Goal: Information Seeking & Learning: Learn about a topic

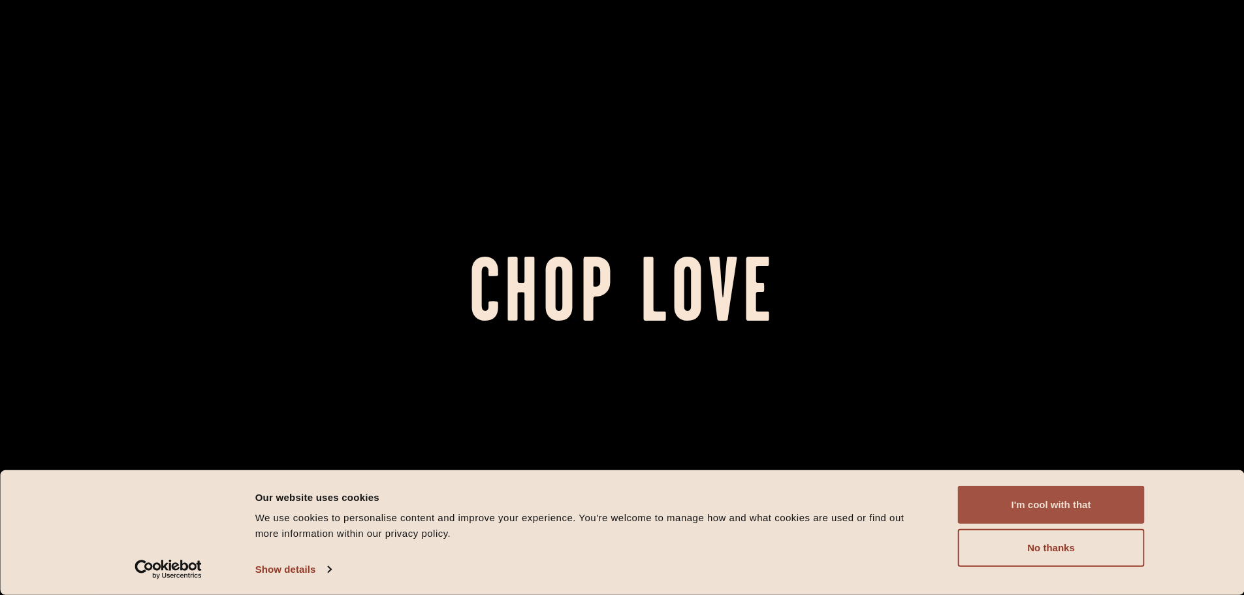
click at [1034, 497] on button "I'm cool with that" at bounding box center [1051, 505] width 187 height 38
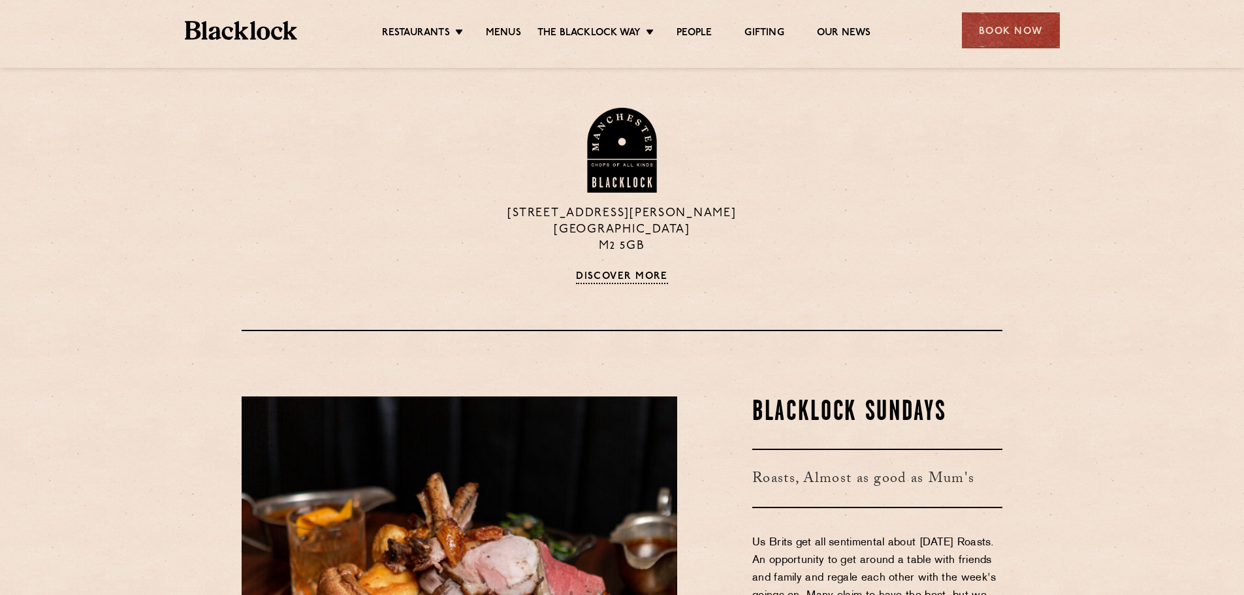
scroll to position [1698, 0]
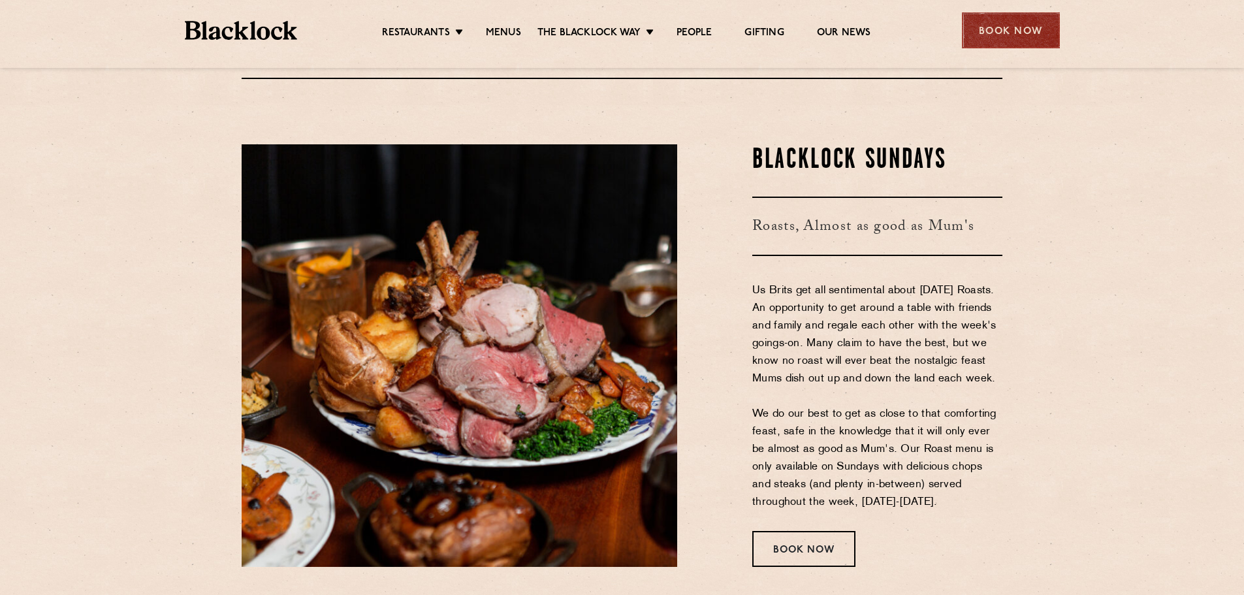
click at [1013, 22] on div "Book Now" at bounding box center [1011, 30] width 98 height 36
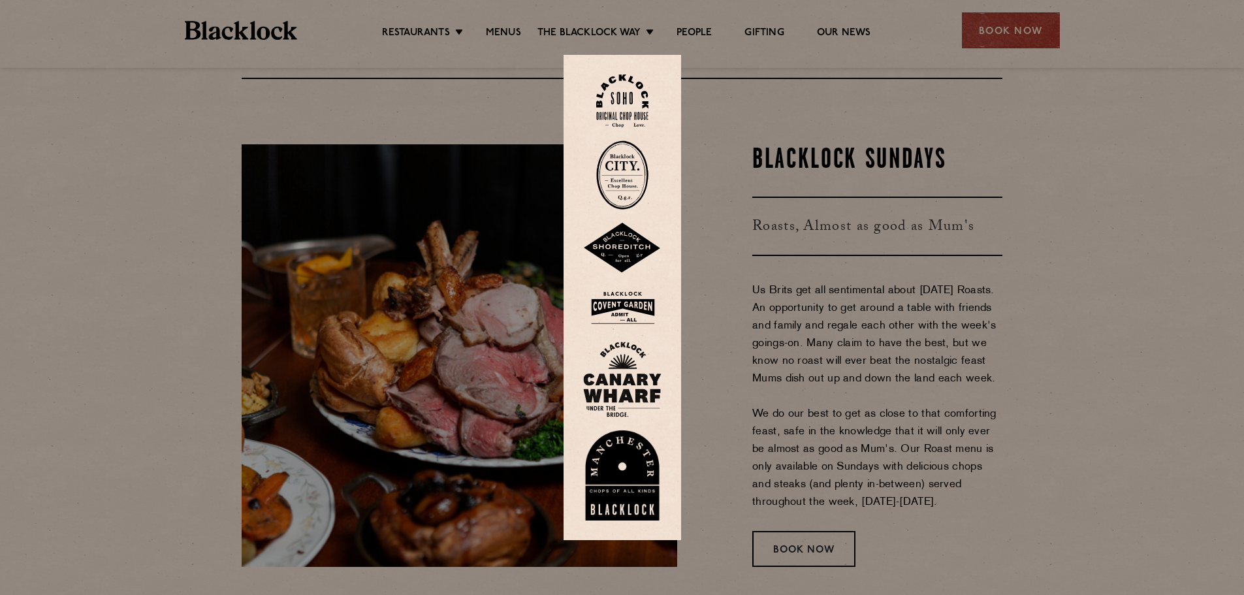
click at [639, 297] on img at bounding box center [622, 308] width 78 height 42
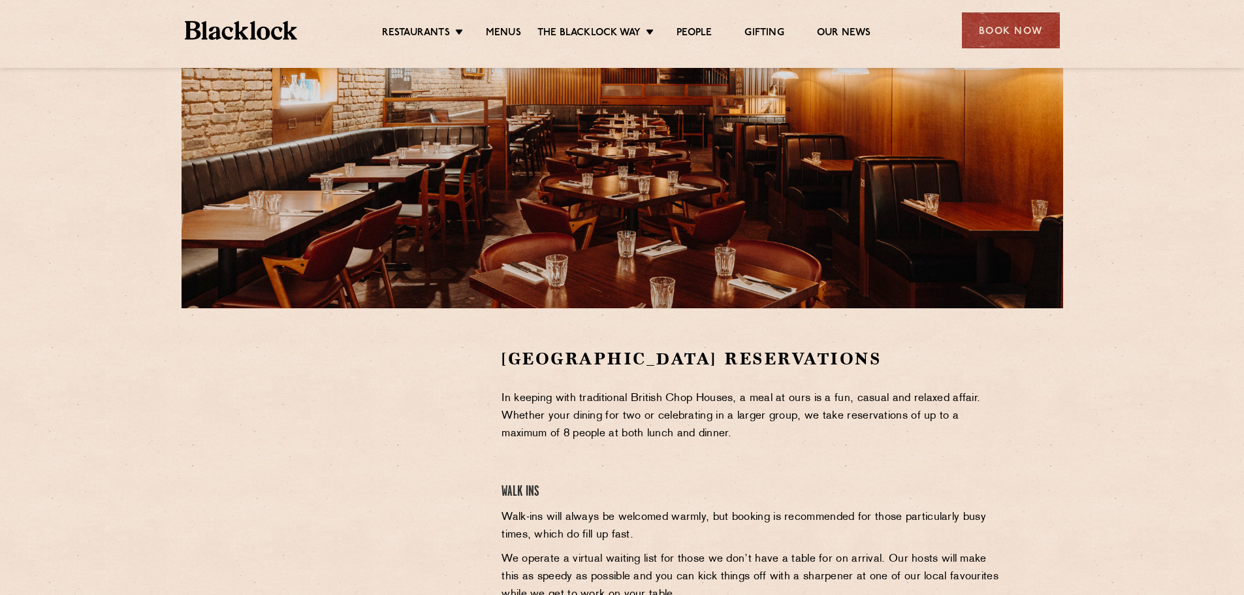
scroll to position [196, 0]
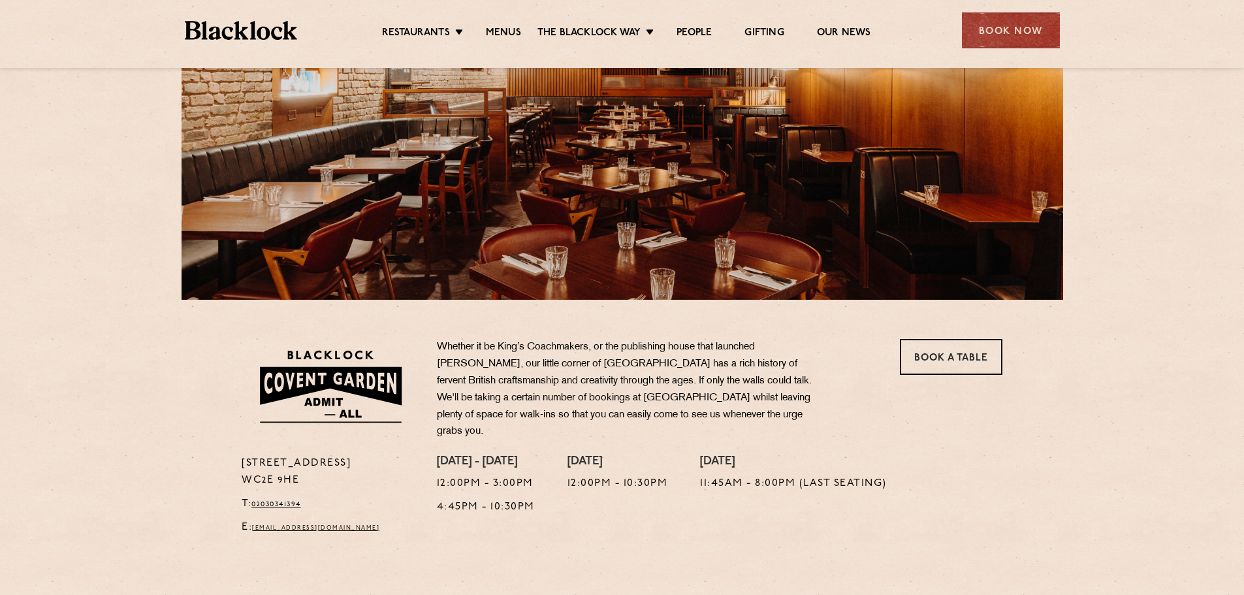
scroll to position [196, 0]
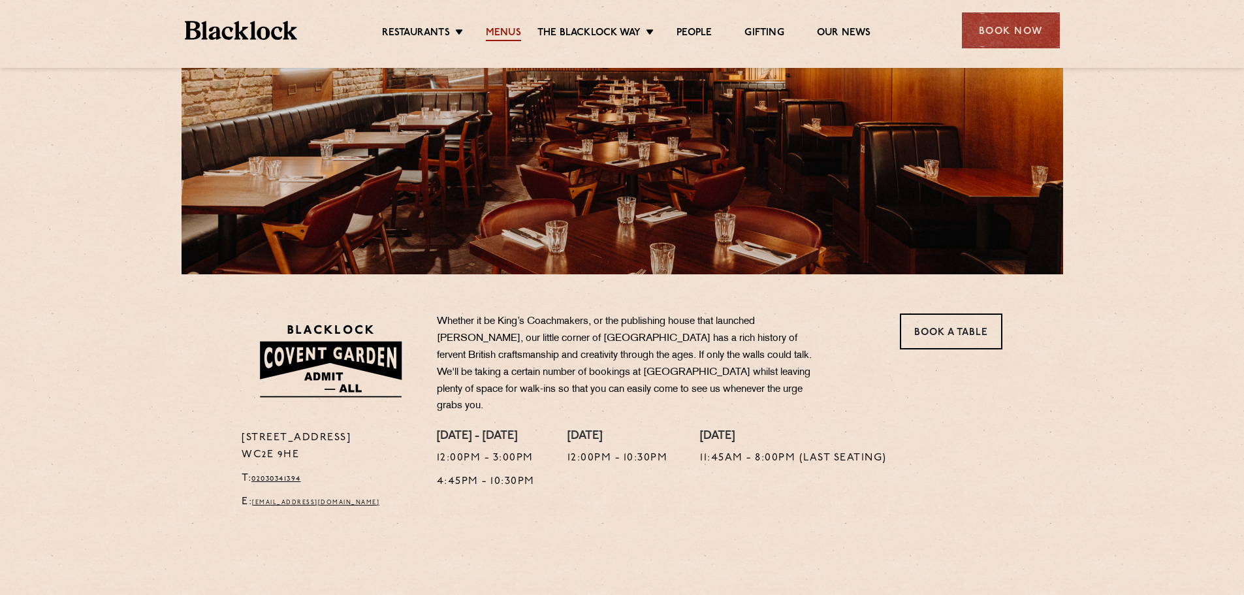
click at [506, 35] on link "Menus" at bounding box center [503, 34] width 35 height 14
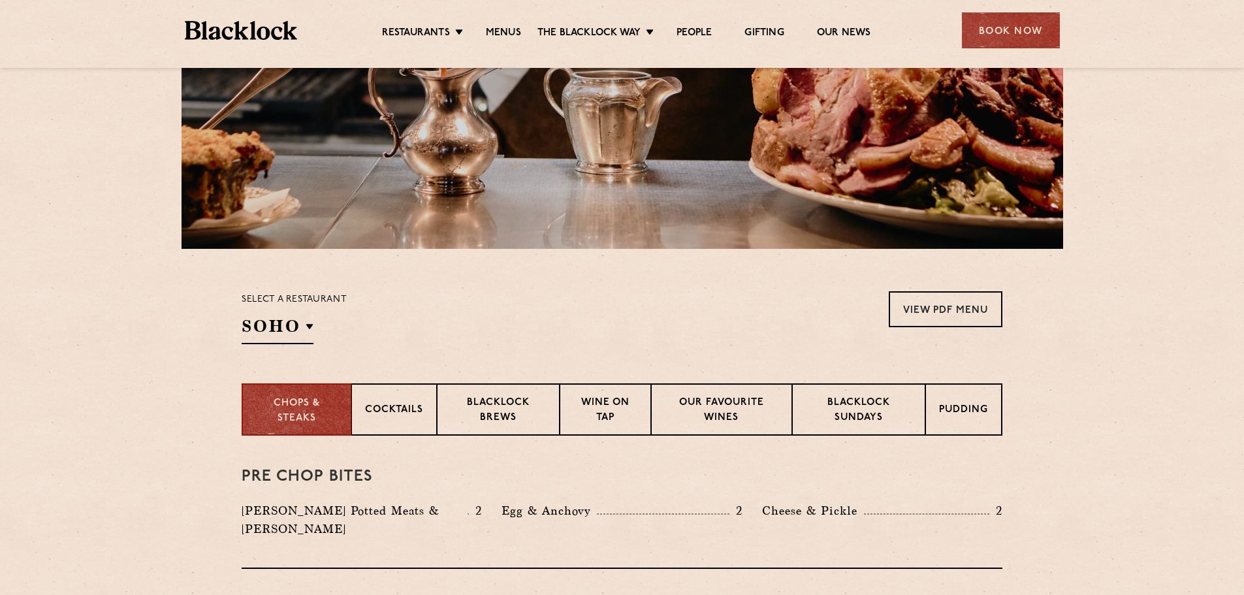
scroll to position [261, 0]
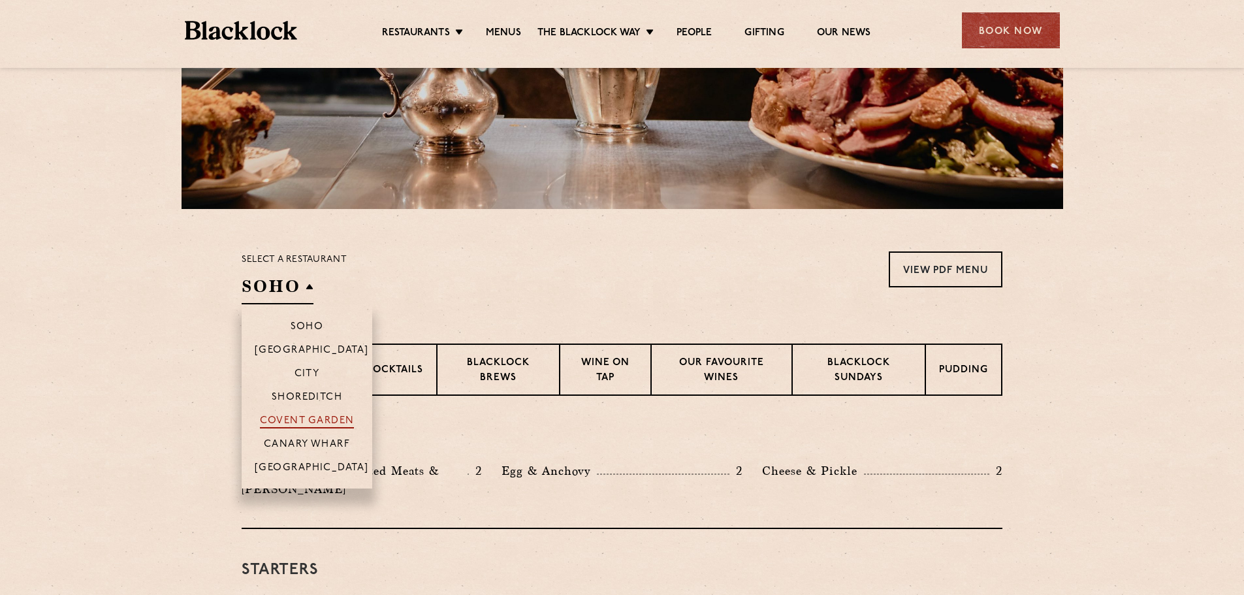
click at [280, 419] on p "Covent Garden" at bounding box center [307, 421] width 95 height 13
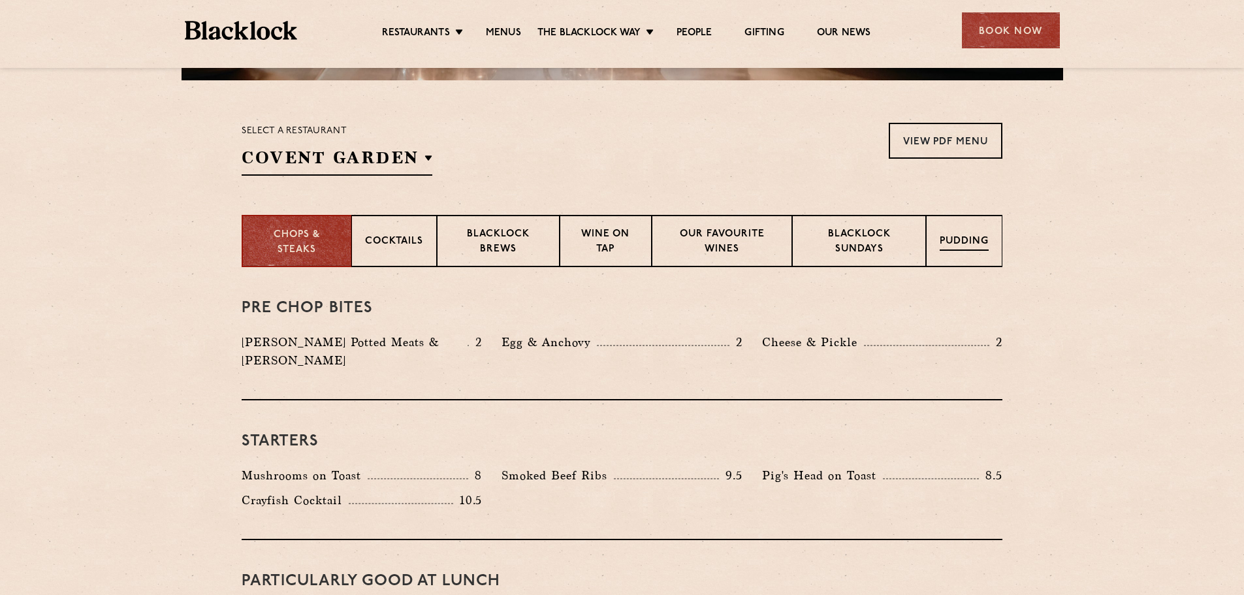
scroll to position [327, 0]
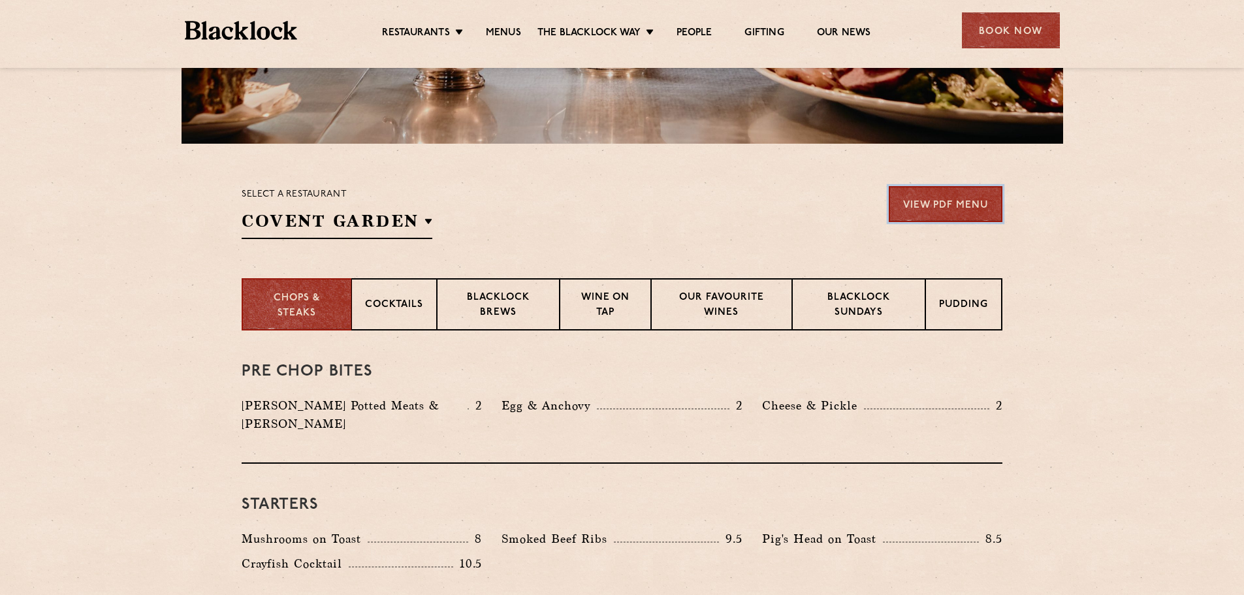
click at [929, 197] on link "View PDF Menu" at bounding box center [946, 204] width 114 height 36
